Goal: Information Seeking & Learning: Learn about a topic

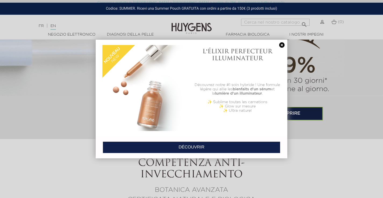
scroll to position [483, 0]
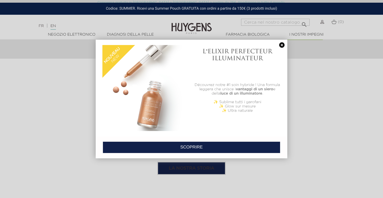
click at [280, 43] on link at bounding box center [282, 45] width 8 height 6
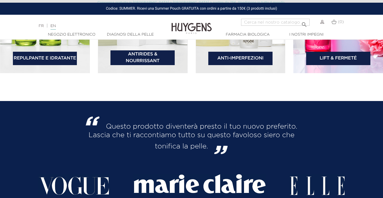
scroll to position [761, 0]
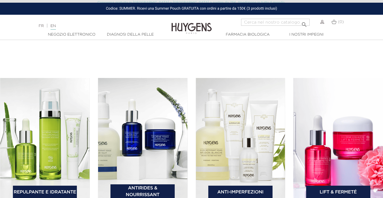
click at [340, 193] on font "Lift & Fermeté" at bounding box center [337, 192] width 37 height 5
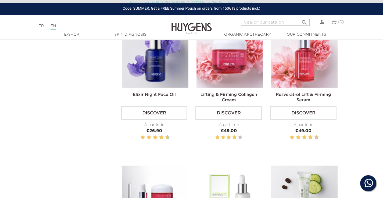
scroll to position [161, 0]
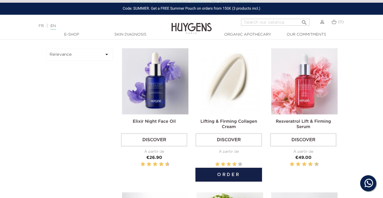
click at [240, 122] on link "Lifting & Firming Collagen Cream" at bounding box center [228, 125] width 57 height 10
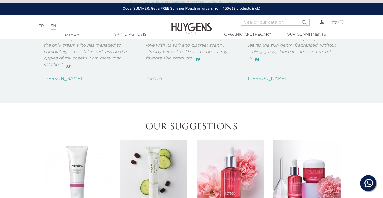
scroll to position [752, 0]
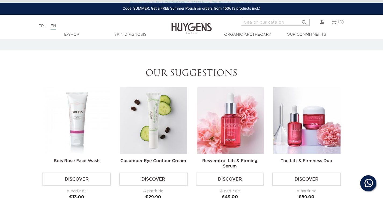
click at [227, 161] on link "Resveratrol Lift & Firming Serum" at bounding box center [229, 164] width 55 height 10
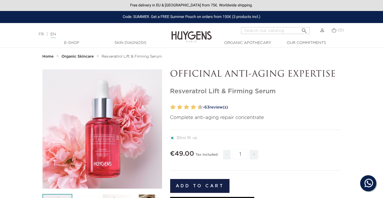
click at [219, 107] on link "- 63 review(s)" at bounding box center [271, 108] width 140 height 8
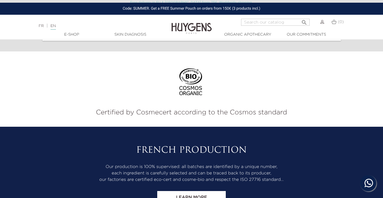
scroll to position [1132, 0]
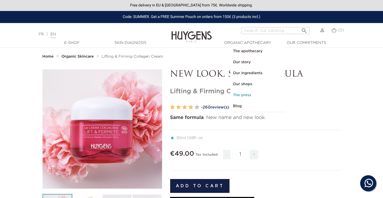
click at [255, 97] on link "The press" at bounding box center [257, 95] width 54 height 11
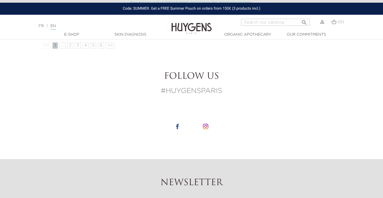
scroll to position [564, 0]
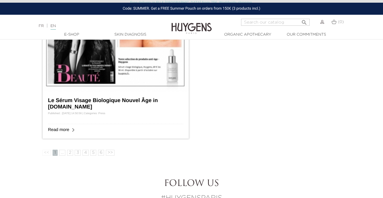
click at [81, 100] on link "Le Sérum Visage Biologique Nouvel Âge in MadameFigaro.fr" at bounding box center [103, 104] width 110 height 12
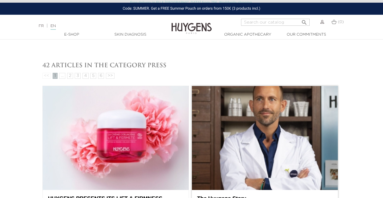
scroll to position [179, 0]
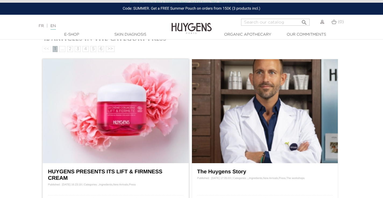
click at [115, 171] on link "HUYGENS PRESENTS ITS LIFT & FIRMNESS CREAM" at bounding box center [105, 175] width 114 height 12
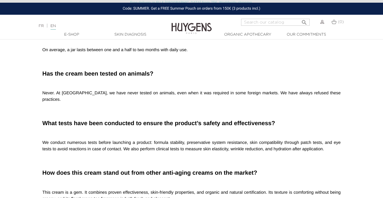
scroll to position [967, 0]
